Goal: Complete application form: Complete application form

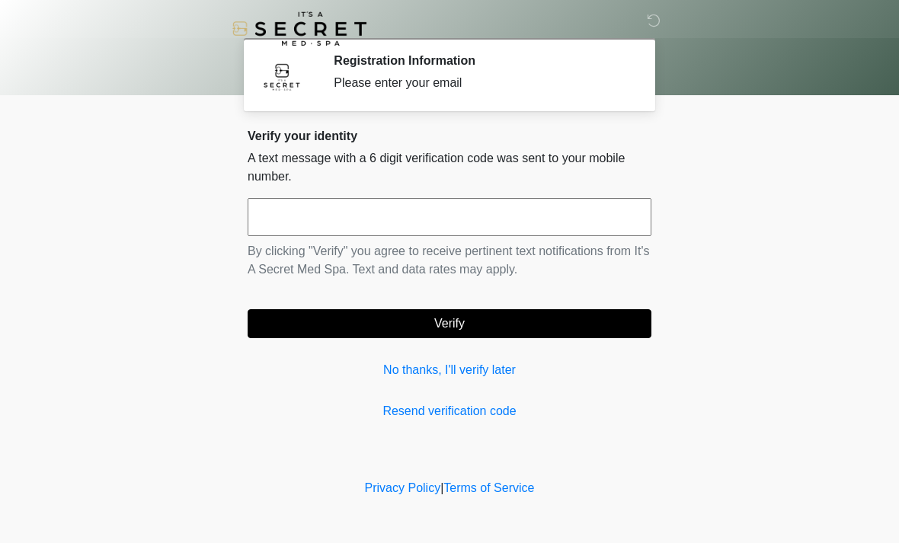
click at [451, 216] on input "text" at bounding box center [450, 217] width 404 height 38
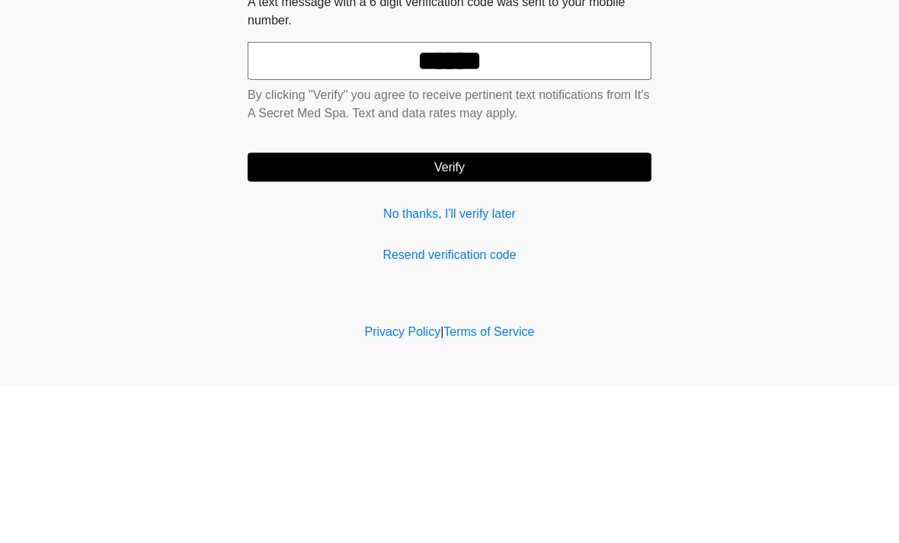
type input "******"
click at [553, 309] on button "Verify" at bounding box center [450, 323] width 404 height 29
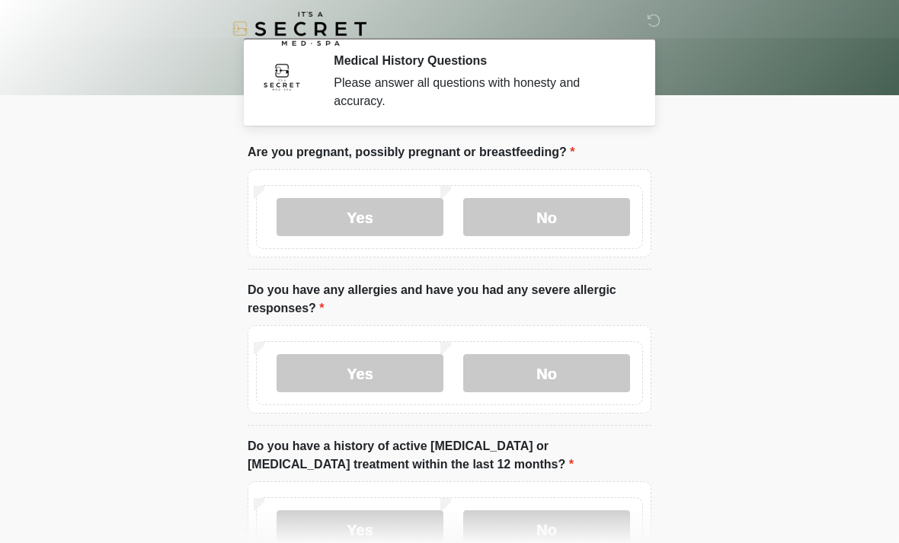
click at [598, 216] on label "No" at bounding box center [546, 217] width 167 height 38
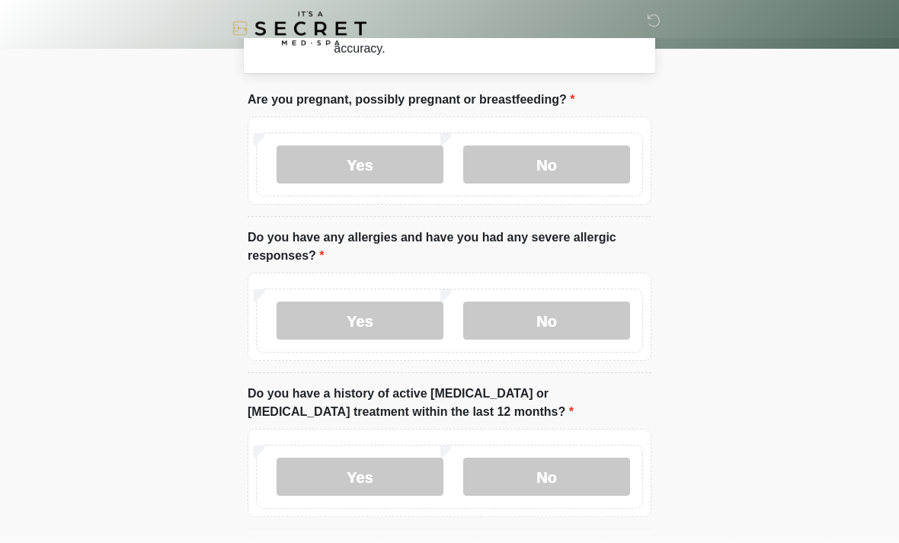
scroll to position [56, 0]
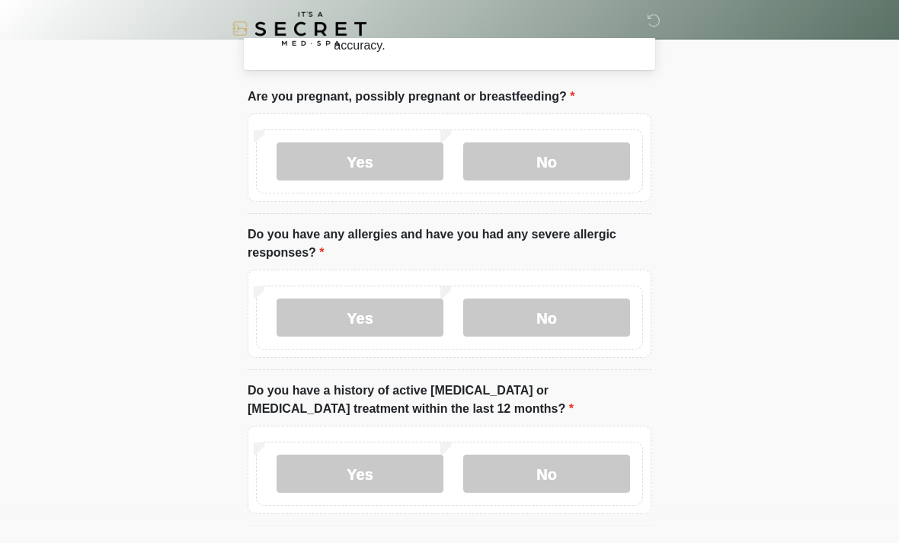
click at [594, 330] on label "No" at bounding box center [546, 318] width 167 height 38
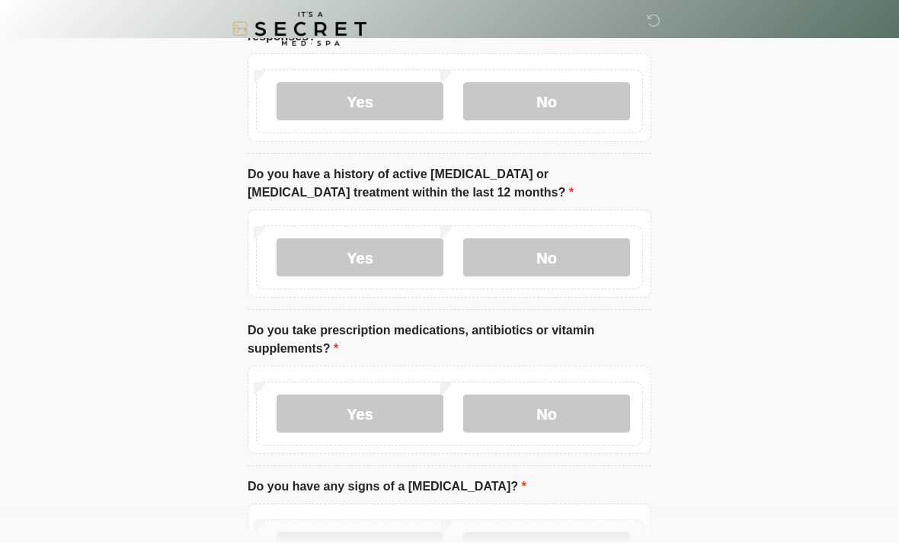
click at [596, 248] on label "No" at bounding box center [546, 257] width 167 height 38
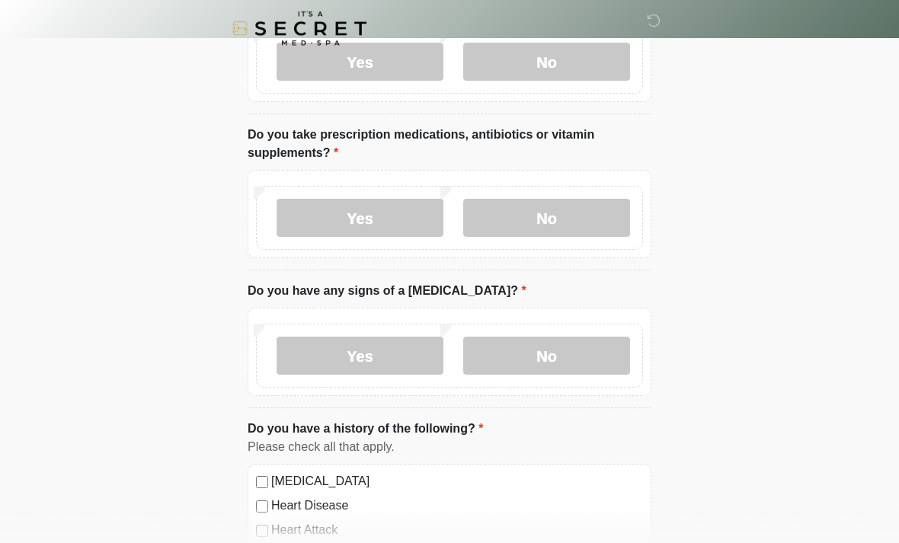
scroll to position [469, 0]
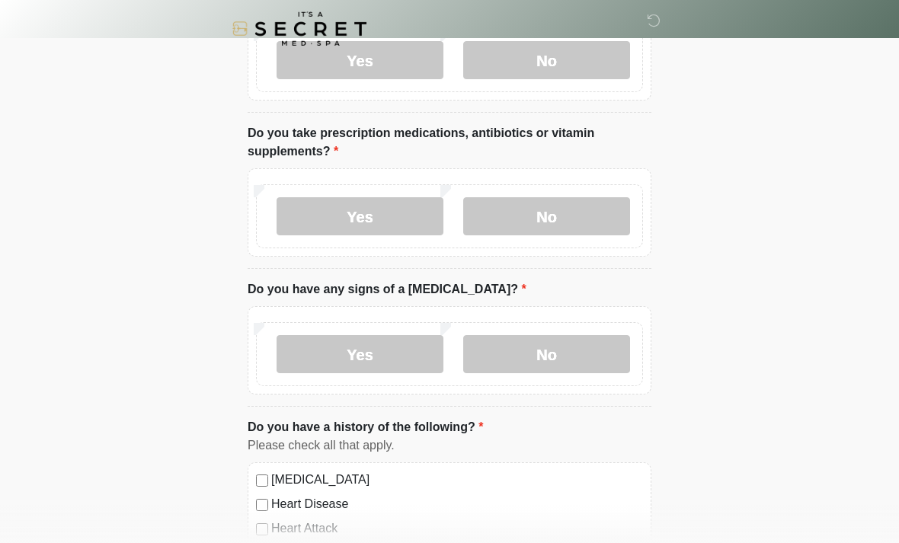
click at [593, 217] on label "No" at bounding box center [546, 216] width 167 height 38
click at [584, 353] on label "No" at bounding box center [546, 354] width 167 height 38
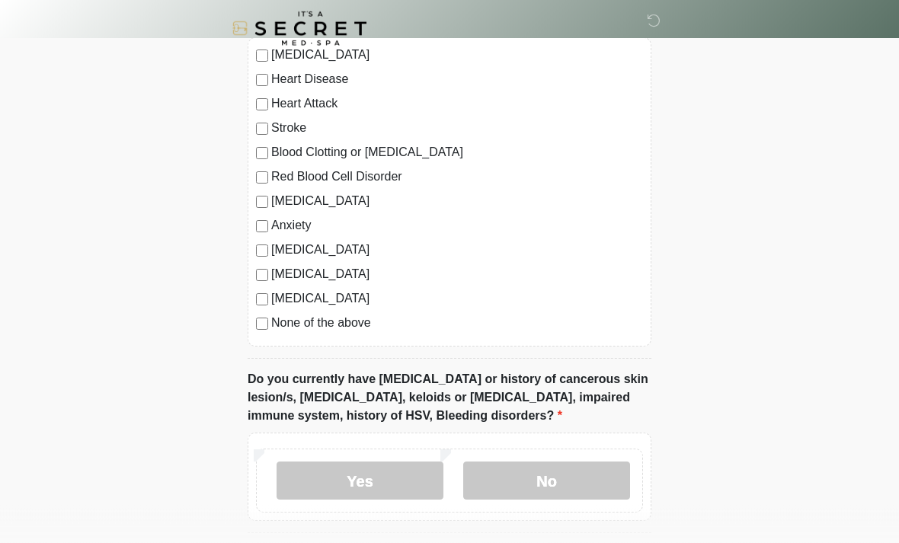
scroll to position [897, 0]
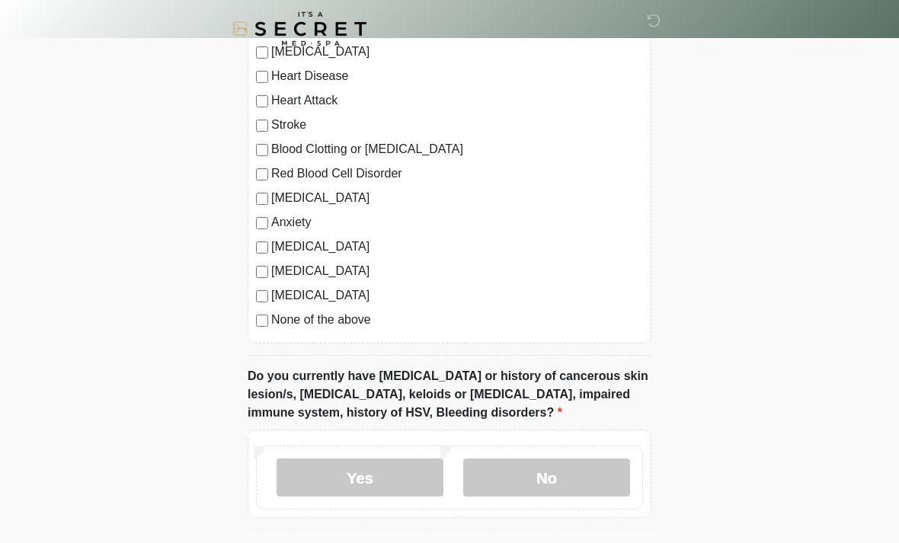
click at [385, 324] on label "None of the above" at bounding box center [457, 320] width 372 height 18
click at [537, 477] on label "No" at bounding box center [546, 478] width 167 height 38
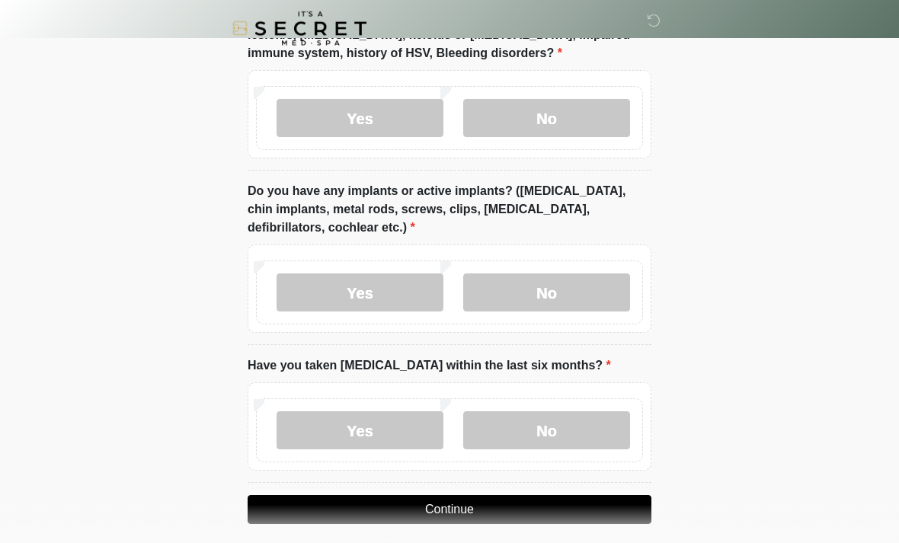
scroll to position [1268, 0]
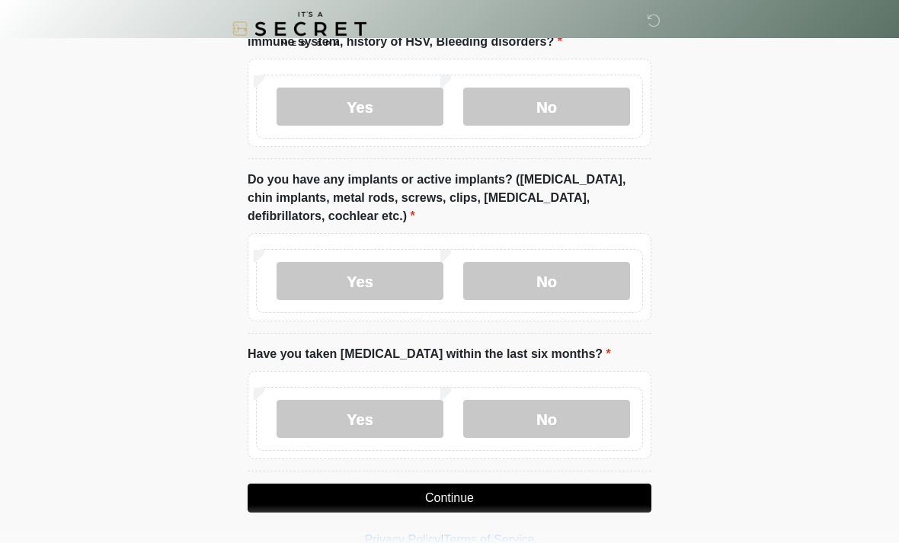
click at [412, 277] on label "Yes" at bounding box center [360, 281] width 167 height 38
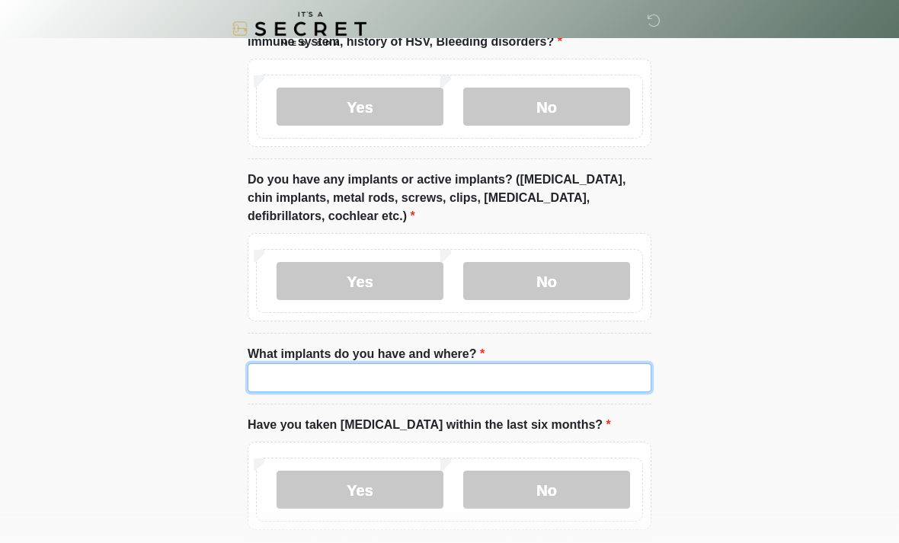
click at [557, 373] on input "What implants do you have and where?" at bounding box center [450, 377] width 404 height 29
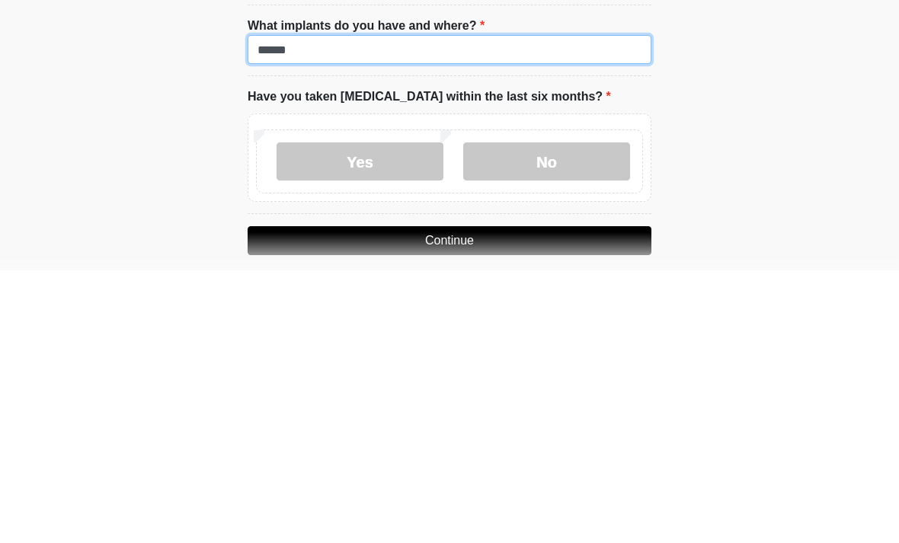
type input "******"
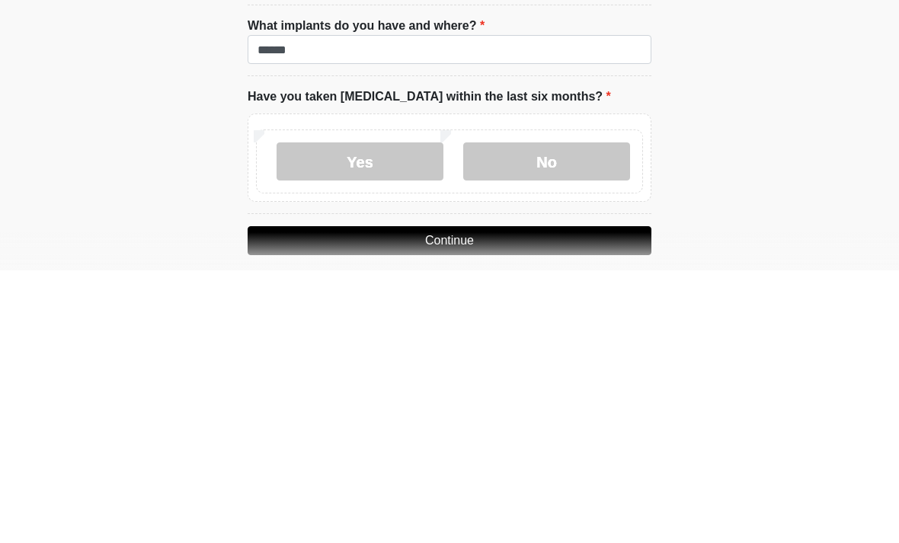
click at [609, 415] on label "No" at bounding box center [546, 434] width 167 height 38
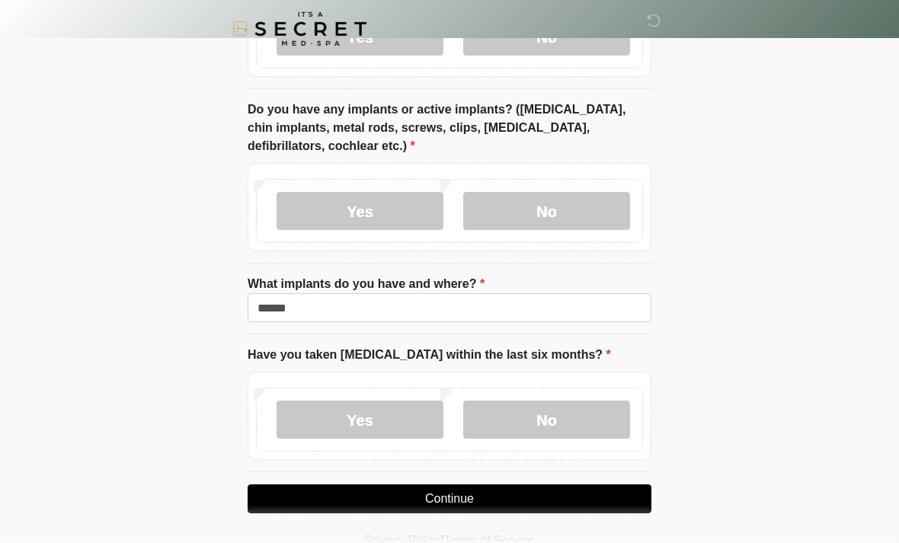
click at [572, 500] on button "Continue" at bounding box center [450, 499] width 404 height 29
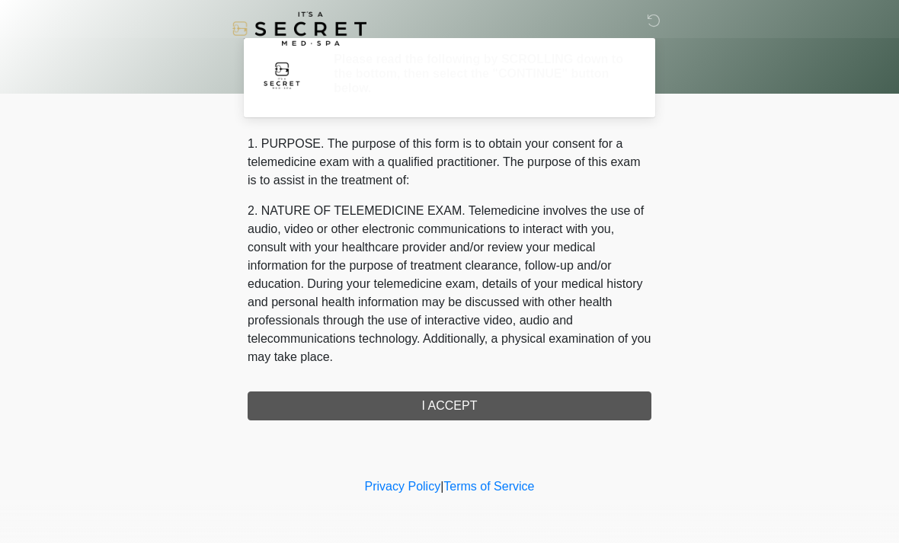
scroll to position [0, 0]
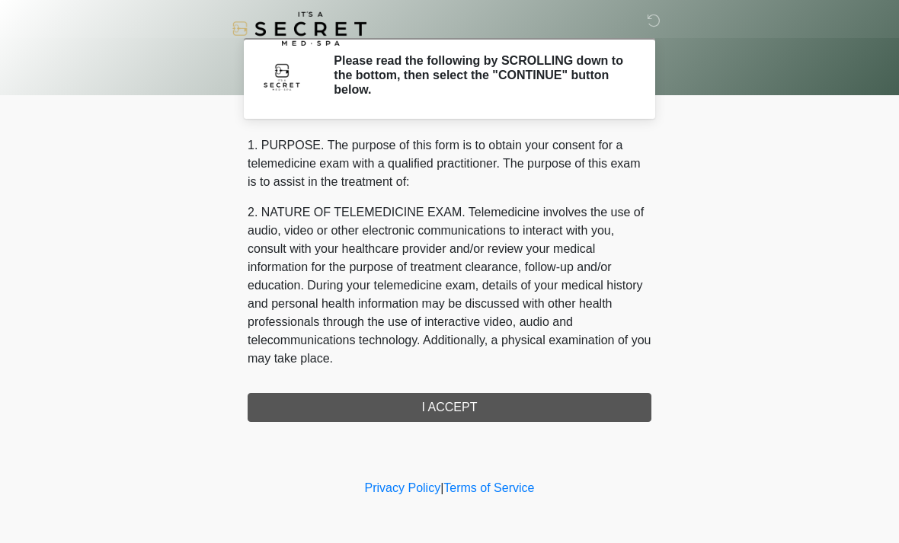
click at [549, 401] on div "1. PURPOSE. The purpose of this form is to obtain your consent for a telemedici…" at bounding box center [450, 279] width 404 height 286
click at [555, 401] on div "1. PURPOSE. The purpose of this form is to obtain your consent for a telemedici…" at bounding box center [450, 279] width 404 height 286
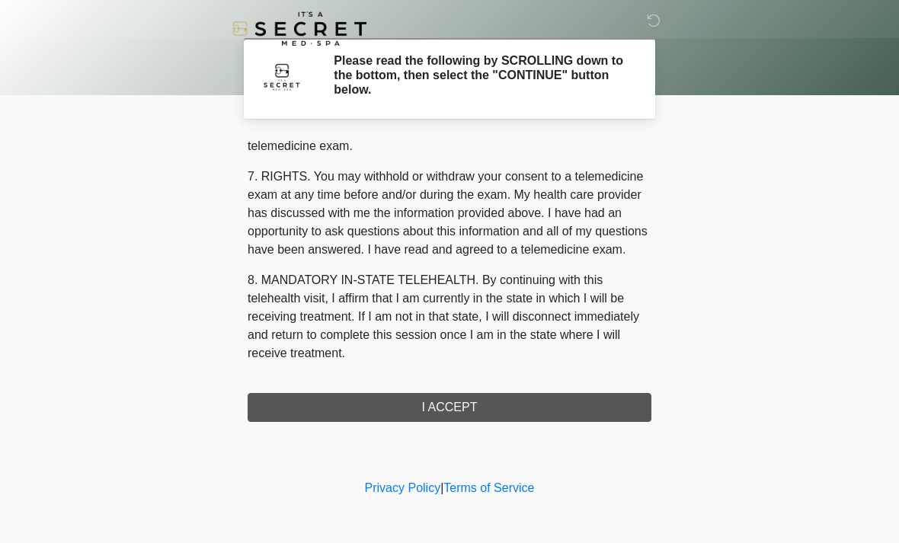
click at [490, 397] on div "1. PURPOSE. The purpose of this form is to obtain your consent for a telemedici…" at bounding box center [450, 279] width 404 height 286
click at [490, 396] on button "I ACCEPT" at bounding box center [450, 407] width 404 height 29
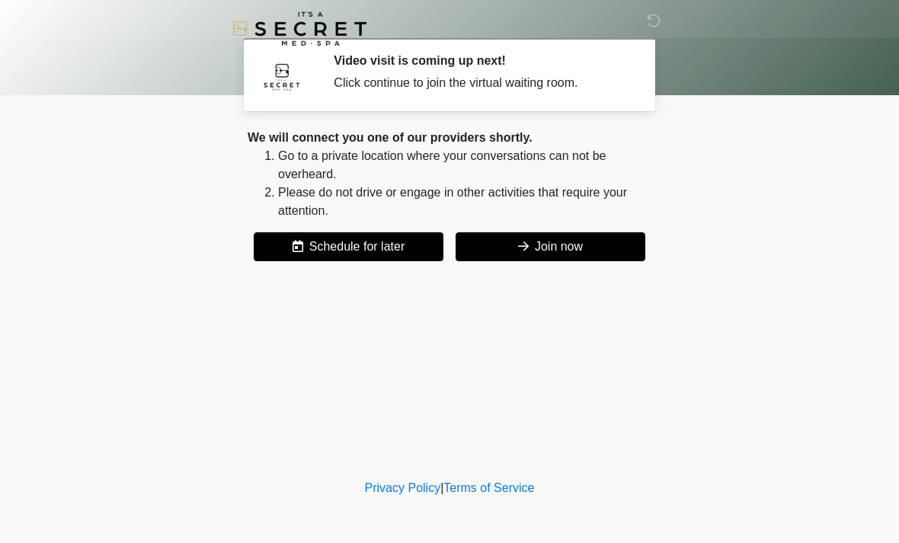
click at [619, 241] on button "Join now" at bounding box center [551, 246] width 190 height 29
